Goal: Consume media (video, audio): Consume media (video, audio)

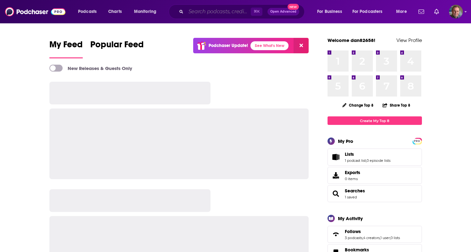
click at [197, 11] on input "Search podcasts, credits, & more..." at bounding box center [218, 12] width 65 height 10
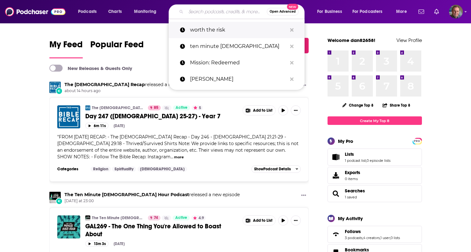
click at [213, 29] on p "worth the risk" at bounding box center [238, 30] width 97 height 16
type input "worth the risk"
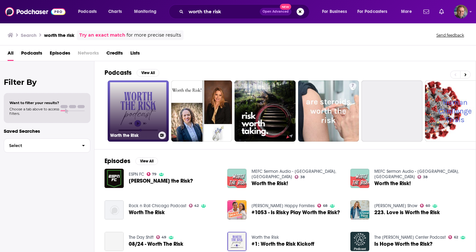
click at [132, 110] on link "Worth the Risk" at bounding box center [138, 110] width 61 height 61
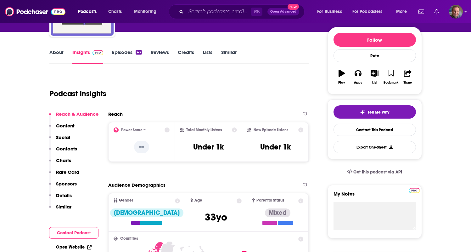
scroll to position [76, 0]
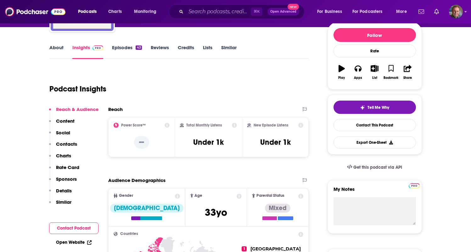
click at [127, 45] on link "Episodes 43" at bounding box center [127, 51] width 30 height 14
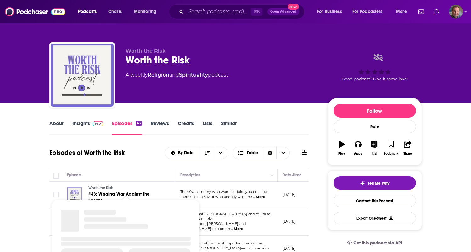
click at [101, 196] on span "Show Podcast Details" at bounding box center [126, 234] width 148 height 76
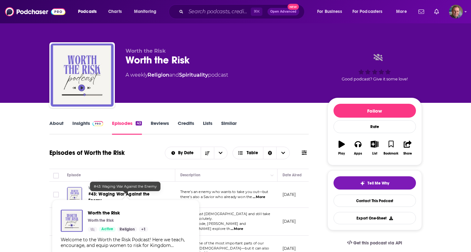
click at [121, 194] on span "#43: Waging War Against the Enemy" at bounding box center [118, 197] width 61 height 12
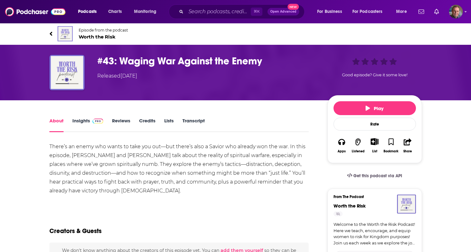
click at [148, 148] on div "There’s an enemy who wants to take you out—but there’s also a Savior who alread…" at bounding box center [179, 168] width 260 height 53
click at [384, 106] on button "Play" at bounding box center [375, 108] width 83 height 14
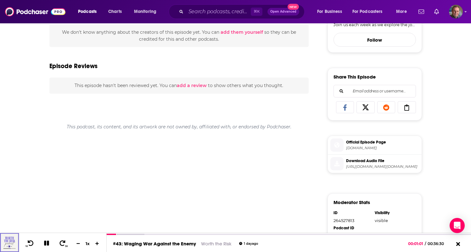
scroll to position [223, 0]
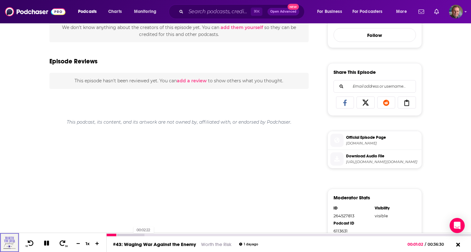
click at [132, 234] on div at bounding box center [125, 234] width 37 height 3
click at [141, 233] on div at bounding box center [136, 234] width 59 height 3
click at [162, 234] on div at bounding box center [147, 234] width 81 height 3
click at [191, 233] on div at bounding box center [289, 234] width 365 height 3
click at [193, 234] on div at bounding box center [158, 234] width 102 height 3
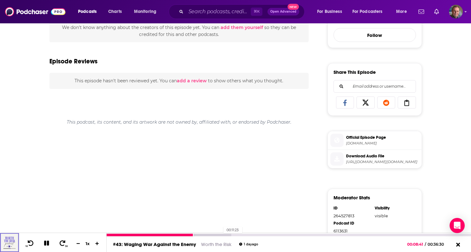
click at [220, 234] on div at bounding box center [169, 234] width 125 height 3
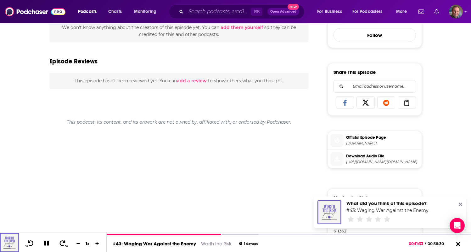
click at [460, 202] on icon at bounding box center [460, 204] width 3 height 5
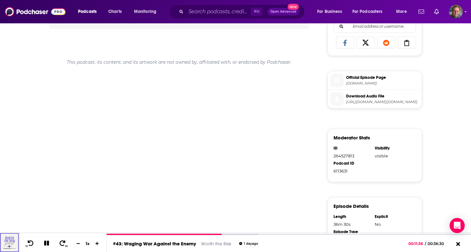
scroll to position [286, 0]
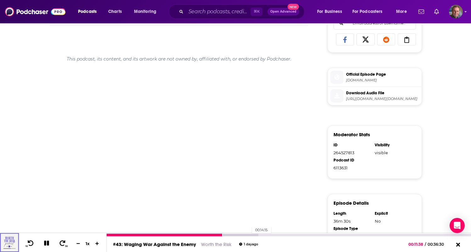
click at [249, 234] on div at bounding box center [183, 234] width 152 height 3
click at [272, 234] on div at bounding box center [197, 234] width 180 height 3
click at [295, 234] on div at bounding box center [208, 234] width 203 height 3
click at [321, 234] on div at bounding box center [220, 234] width 226 height 3
click at [340, 235] on div at bounding box center [232, 234] width 251 height 3
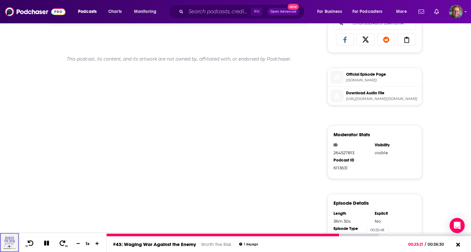
click at [364, 234] on div at bounding box center [243, 234] width 272 height 3
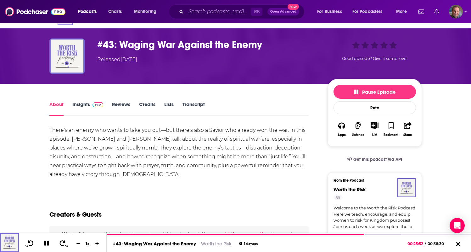
scroll to position [0, 0]
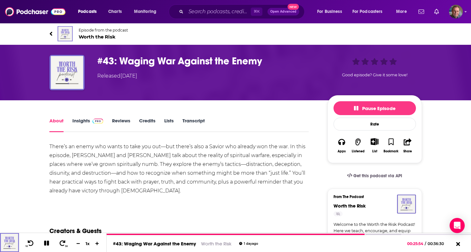
click at [50, 34] on icon at bounding box center [50, 33] width 3 height 4
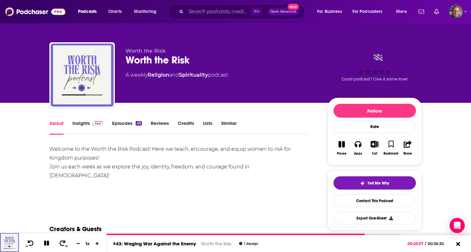
click at [50, 34] on div "Worth the Risk Worth the Risk A weekly Religion and Spirituality podcast Good p…" at bounding box center [235, 51] width 403 height 103
click at [84, 122] on link "Insights" at bounding box center [87, 127] width 31 height 14
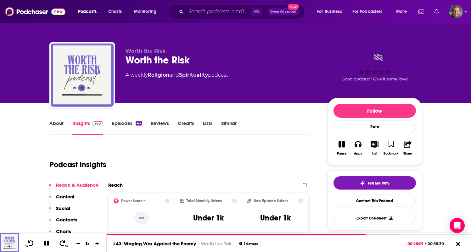
click at [129, 122] on link "Episodes 43" at bounding box center [127, 127] width 30 height 14
